Goal: Transaction & Acquisition: Download file/media

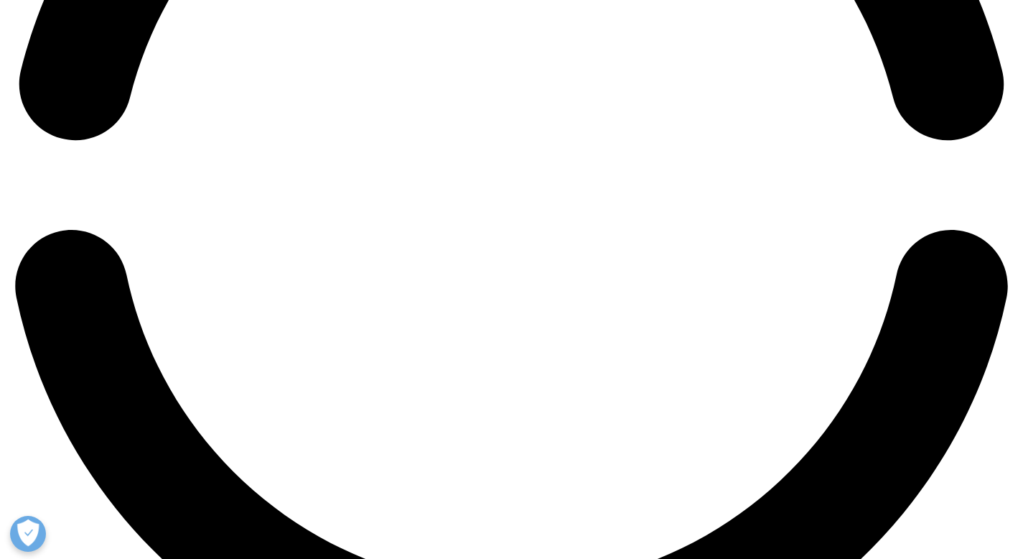
scroll to position [2364, 0]
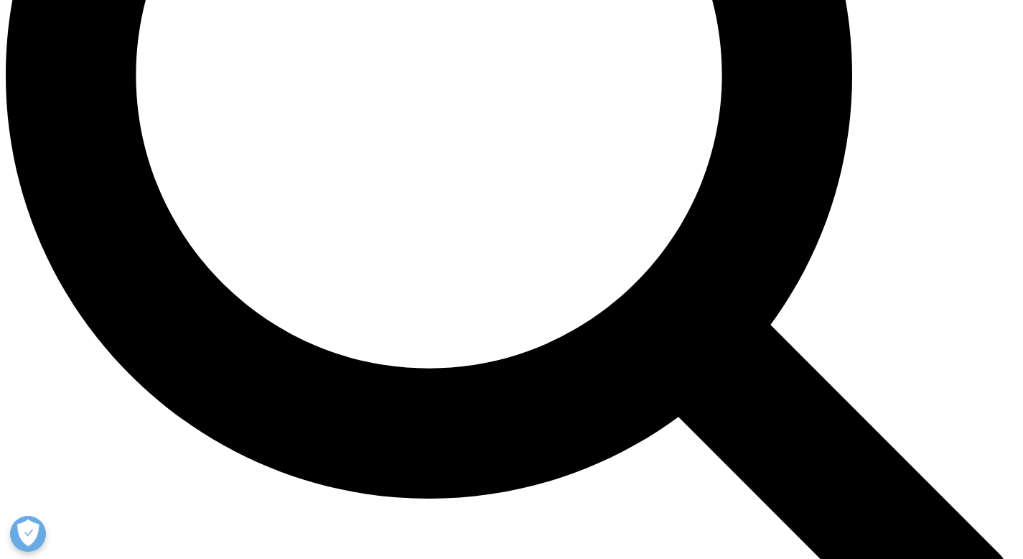
scroll to position [1385, 0]
